Goal: Find specific page/section: Find specific page/section

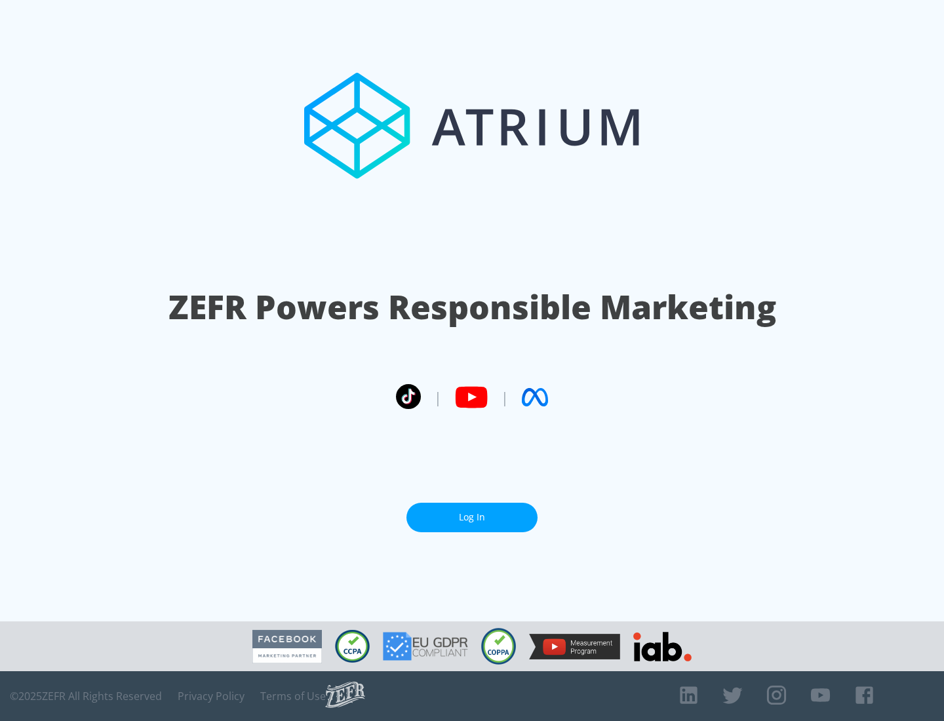
click at [472, 517] on link "Log In" at bounding box center [472, 518] width 131 height 30
